Goal: Browse casually: Explore the website without a specific task or goal

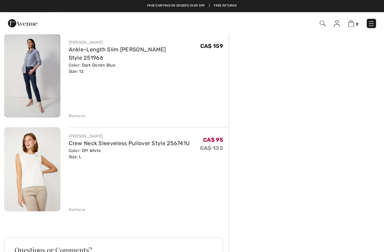
scroll to position [709, 0]
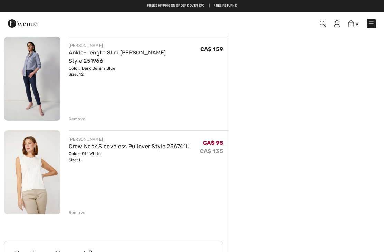
click at [42, 186] on img at bounding box center [32, 172] width 56 height 84
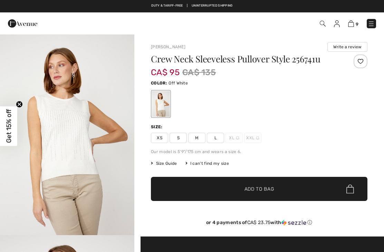
checkbox input "true"
click at [95, 148] on img "1 / 4" at bounding box center [67, 134] width 134 height 201
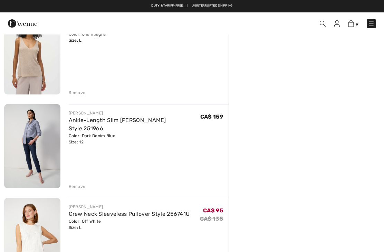
scroll to position [641, 0]
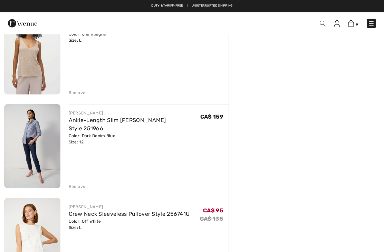
click at [35, 161] on img at bounding box center [32, 147] width 56 height 84
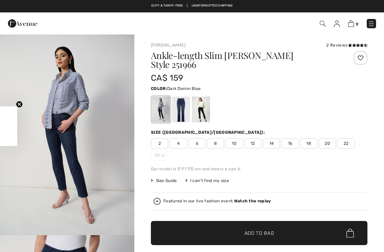
checkbox input "true"
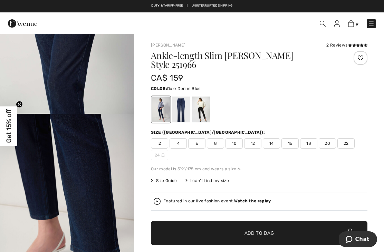
scroll to position [725, 0]
click at [352, 23] on img at bounding box center [351, 23] width 6 height 7
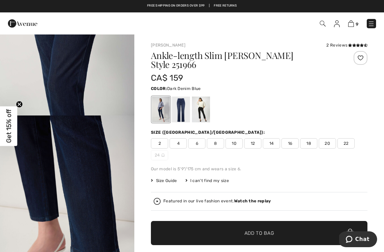
click at [353, 24] on img at bounding box center [351, 23] width 6 height 7
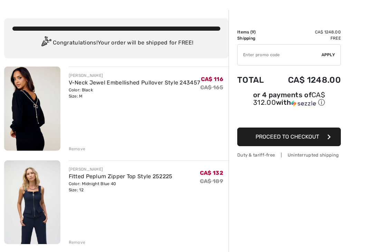
scroll to position [24, 0]
click at [29, 119] on img at bounding box center [32, 109] width 56 height 84
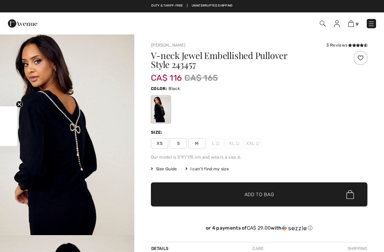
checkbox input "true"
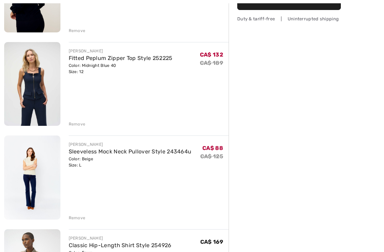
scroll to position [141, 0]
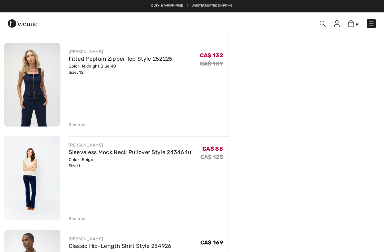
click at [42, 99] on img at bounding box center [32, 85] width 56 height 84
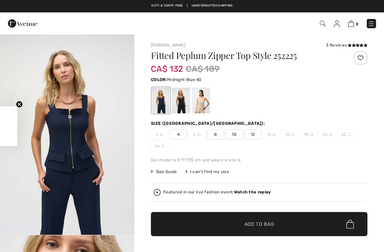
checkbox input "true"
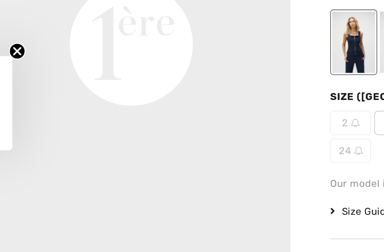
scroll to position [441, 0]
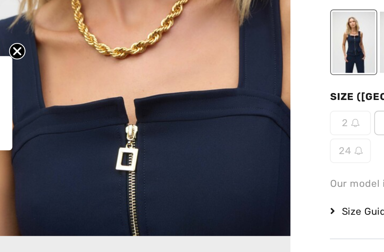
click at [16, 101] on circle "Close teaser" at bounding box center [19, 104] width 7 height 7
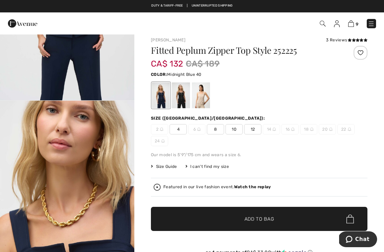
scroll to position [0, 0]
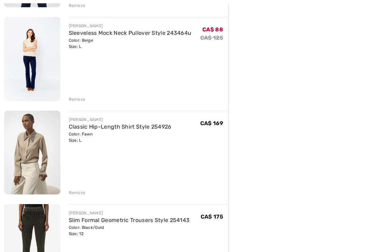
scroll to position [261, 0]
click at [36, 48] on img at bounding box center [32, 59] width 56 height 84
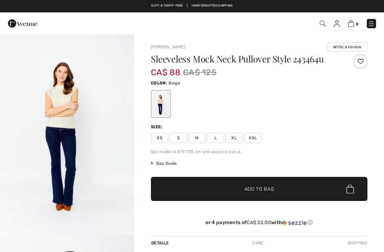
checkbox input "true"
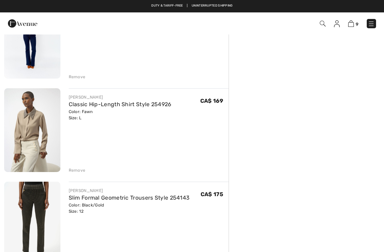
click at [36, 135] on img at bounding box center [32, 130] width 56 height 84
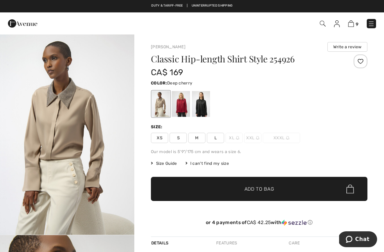
click at [182, 106] on div at bounding box center [181, 104] width 18 height 26
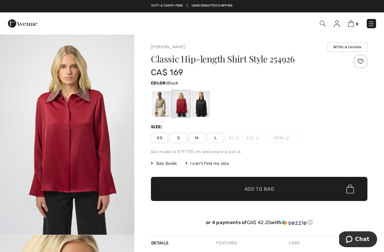
click at [202, 106] on div at bounding box center [201, 104] width 18 height 26
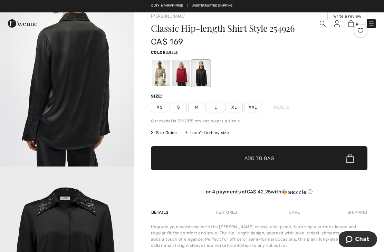
scroll to position [74, 0]
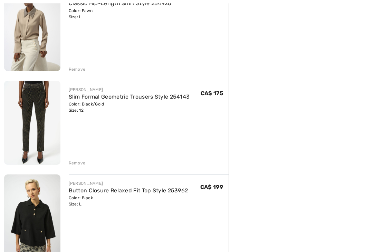
scroll to position [387, 0]
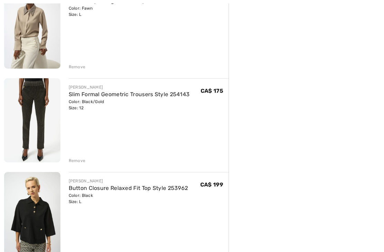
click at [36, 117] on img at bounding box center [32, 120] width 56 height 84
click at [40, 87] on img at bounding box center [32, 120] width 56 height 84
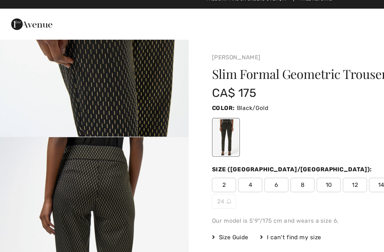
scroll to position [351, 0]
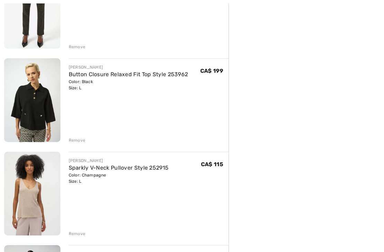
scroll to position [506, 0]
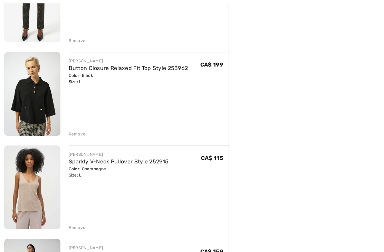
click at [44, 111] on img at bounding box center [32, 94] width 56 height 84
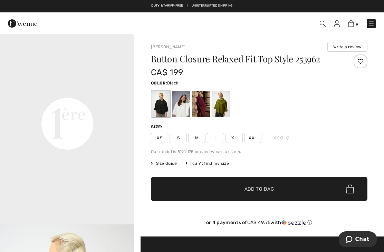
scroll to position [415, 0]
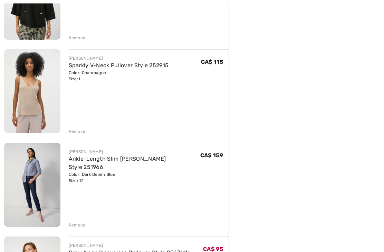
scroll to position [605, 0]
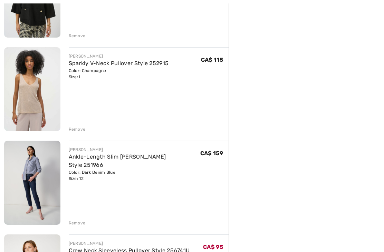
click at [38, 102] on img at bounding box center [32, 89] width 56 height 84
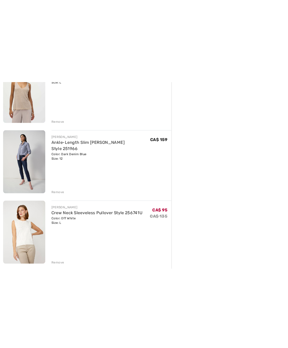
scroll to position [805, 0]
